Goal: Task Accomplishment & Management: Manage account settings

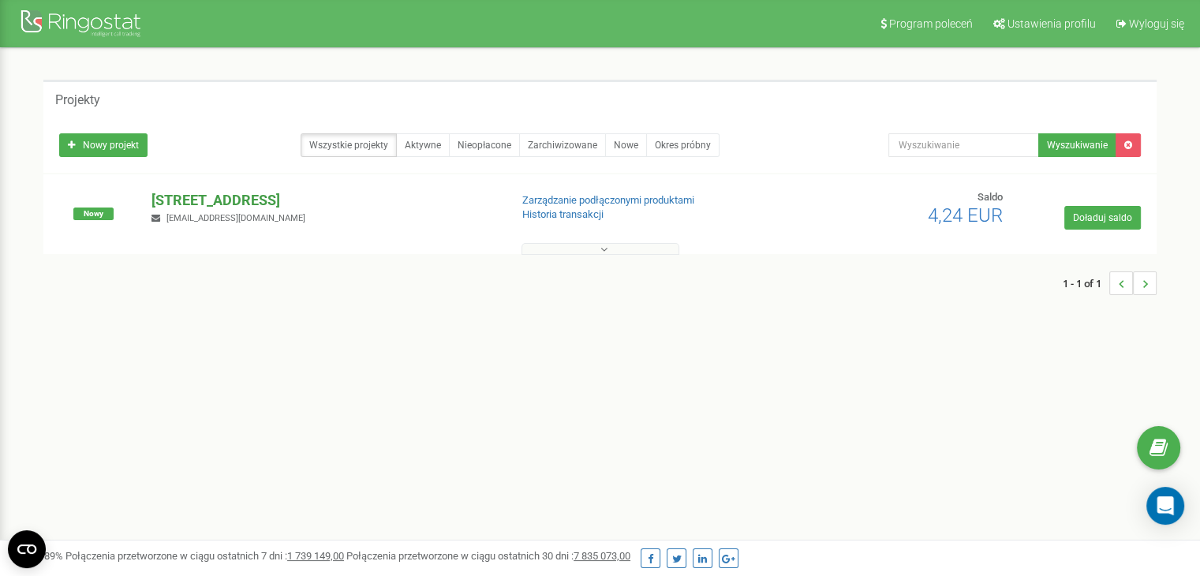
click at [197, 196] on p "[STREET_ADDRESS]" at bounding box center [323, 200] width 345 height 21
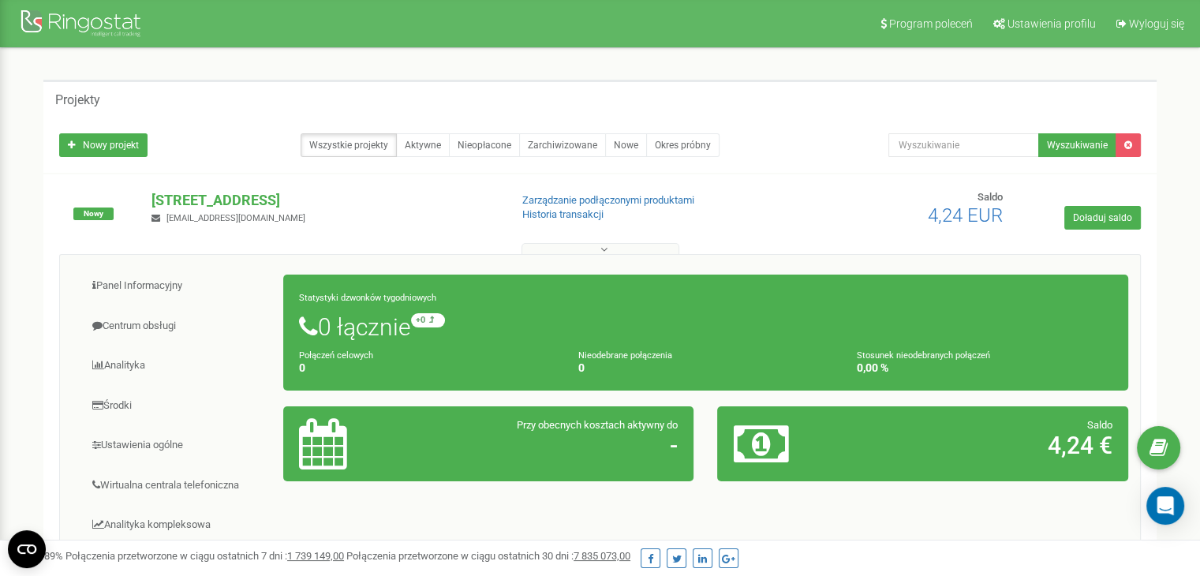
click at [361, 359] on small "Połączeń celowych" at bounding box center [336, 355] width 74 height 10
click at [382, 328] on h1 "0 łącznie +0 względem zeszłego tygodnia" at bounding box center [705, 326] width 813 height 27
click at [462, 305] on div "Statystyki dzwonków tygodniowych 0 łącznie +0 względem zeszłego tygodnia Połącz…" at bounding box center [705, 333] width 845 height 116
click at [1073, 146] on button "Wyszukiwanie" at bounding box center [1077, 145] width 78 height 24
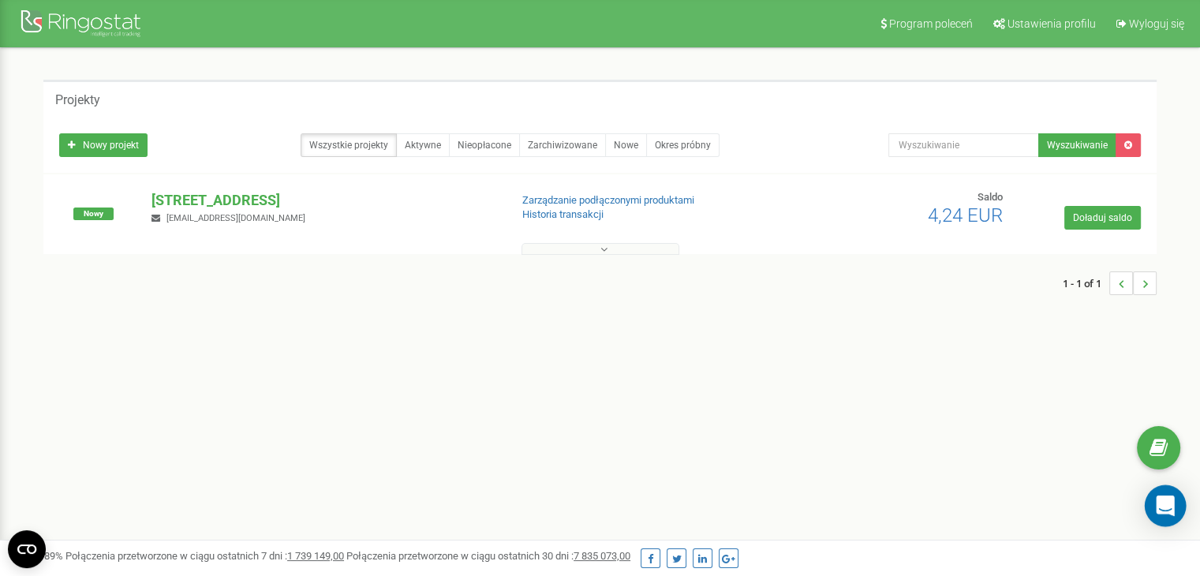
click at [1165, 510] on icon "Open Intercom Messenger" at bounding box center [1165, 505] width 21 height 21
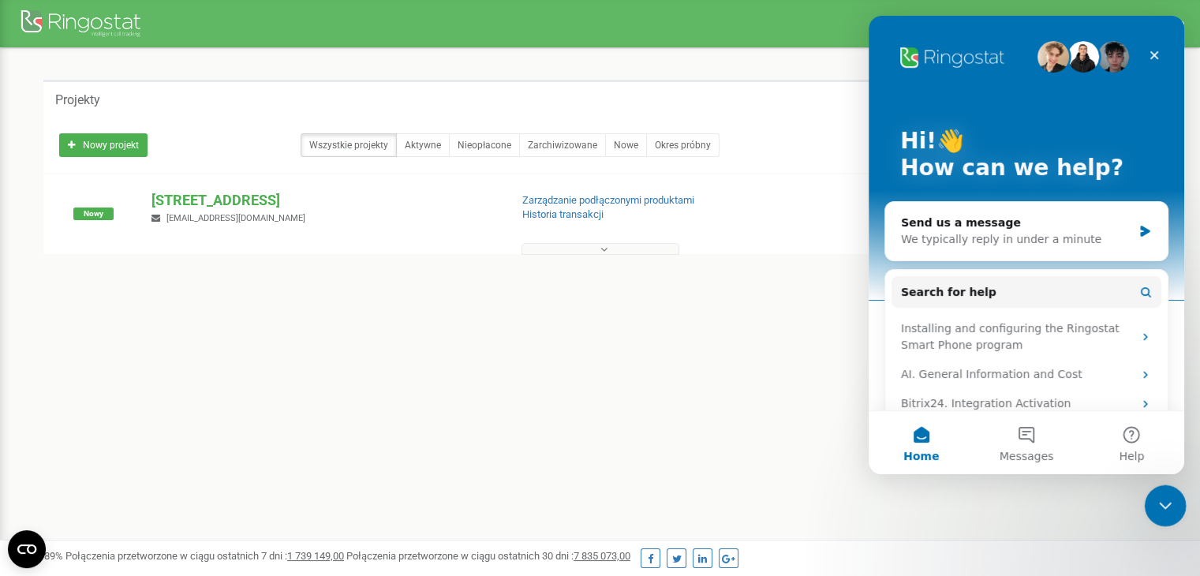
click at [1154, 496] on icon "Close Intercom Messenger" at bounding box center [1163, 503] width 19 height 19
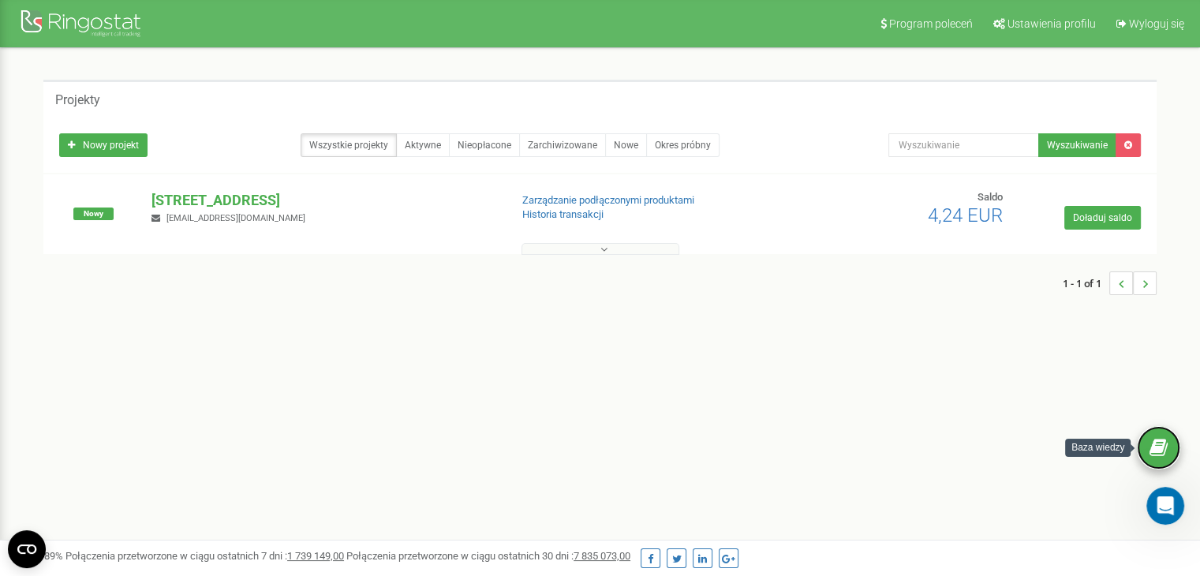
click at [1152, 441] on icon at bounding box center [1159, 448] width 18 height 24
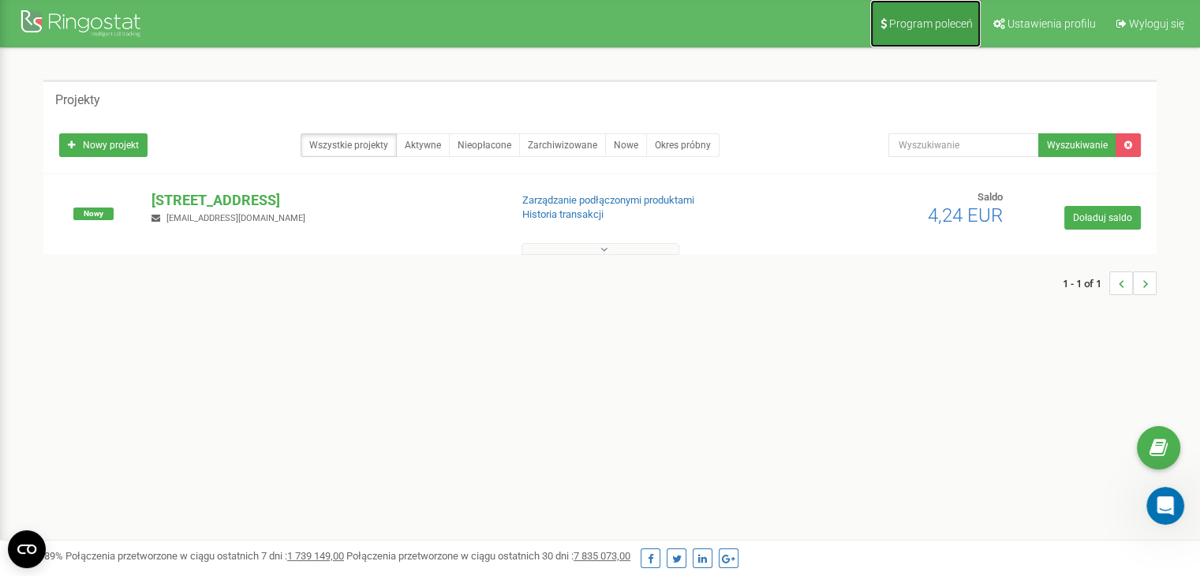
click at [956, 21] on span "Program poleceń" at bounding box center [931, 23] width 84 height 13
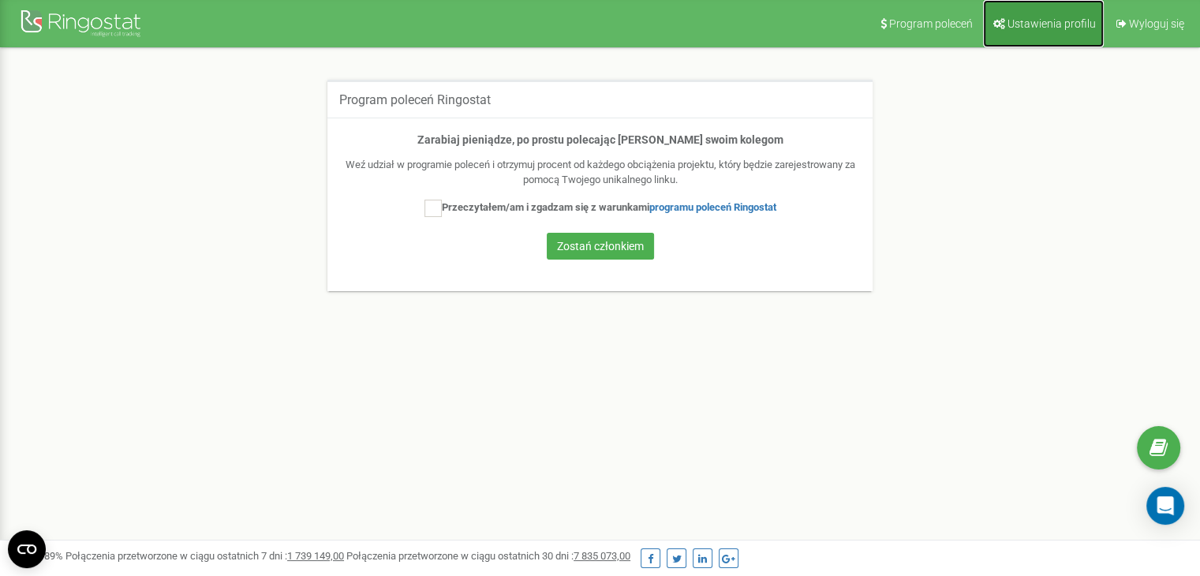
click at [1055, 21] on span "Ustawienia profilu" at bounding box center [1052, 23] width 88 height 13
